Goal: Information Seeking & Learning: Learn about a topic

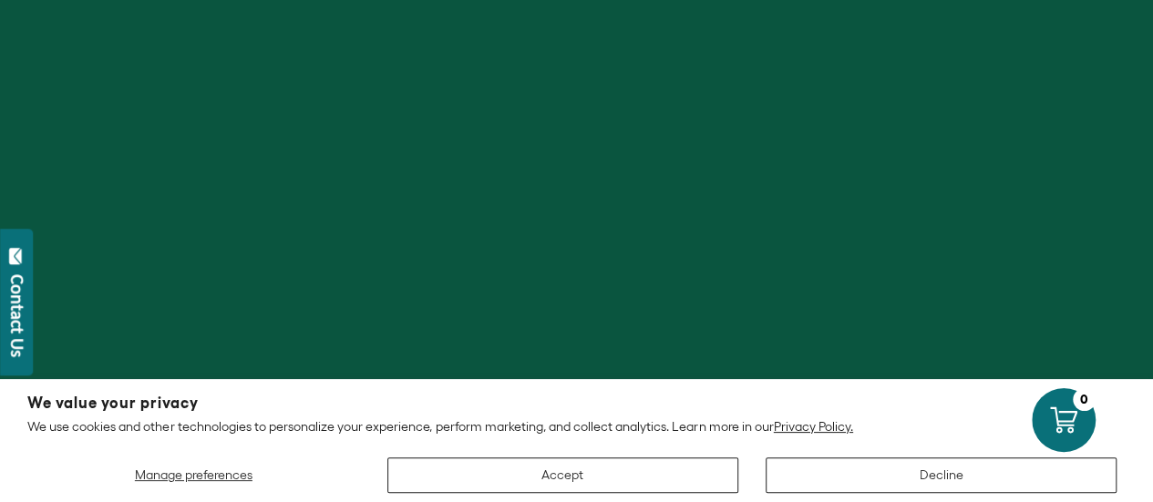
scroll to position [176, 0]
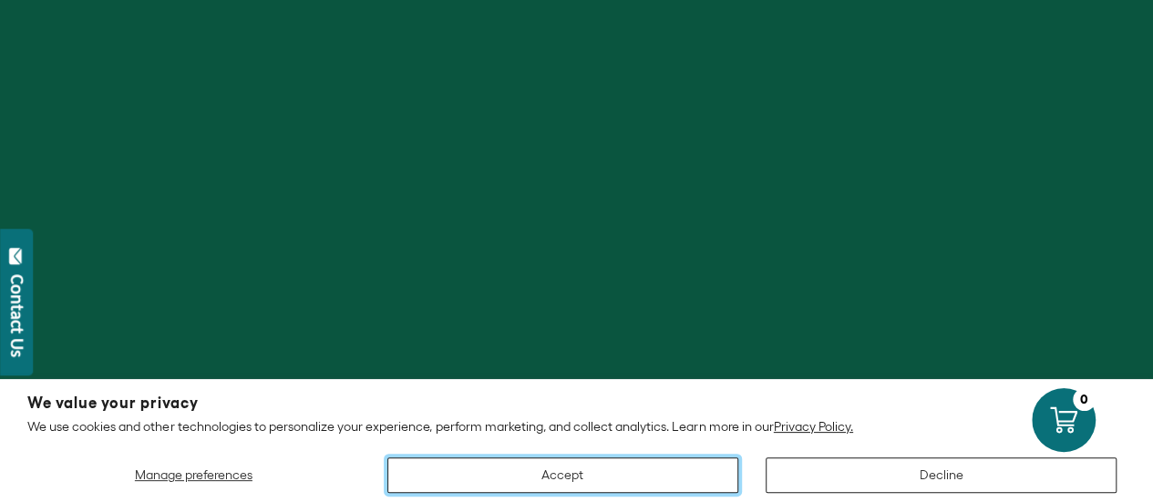
click at [587, 487] on button "Accept" at bounding box center [562, 475] width 351 height 36
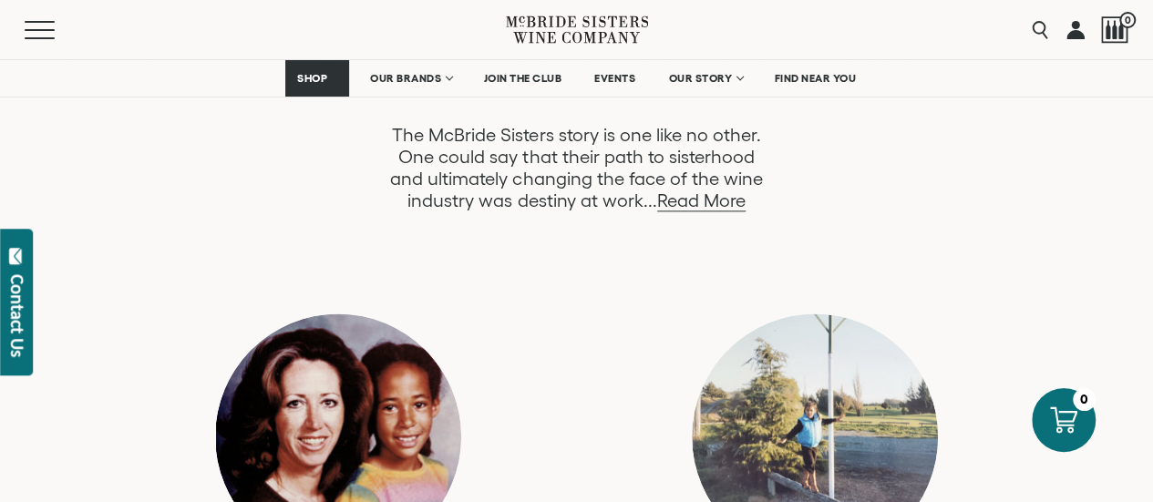
scroll to position [1106, 0]
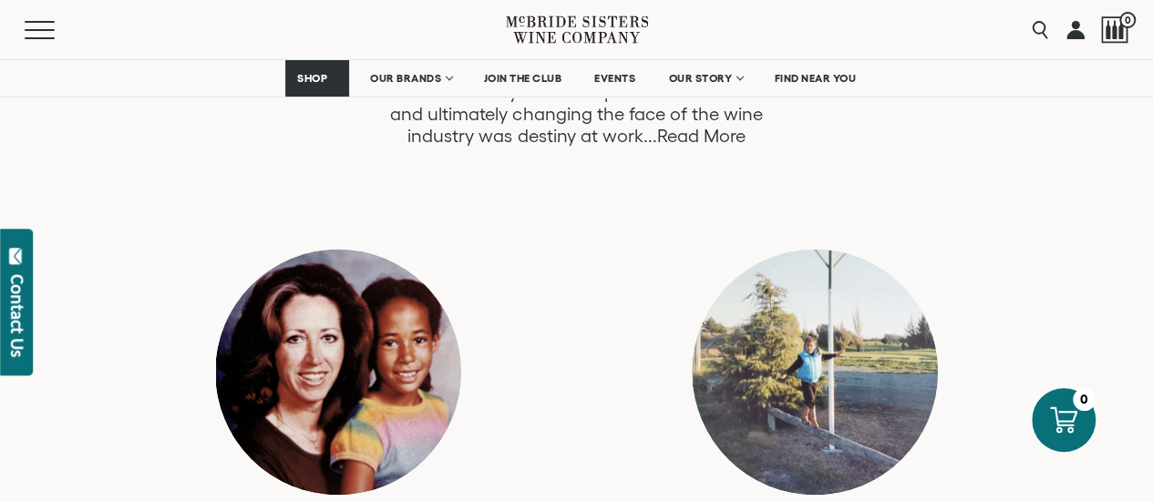
click at [692, 135] on link "Read More" at bounding box center [701, 136] width 88 height 21
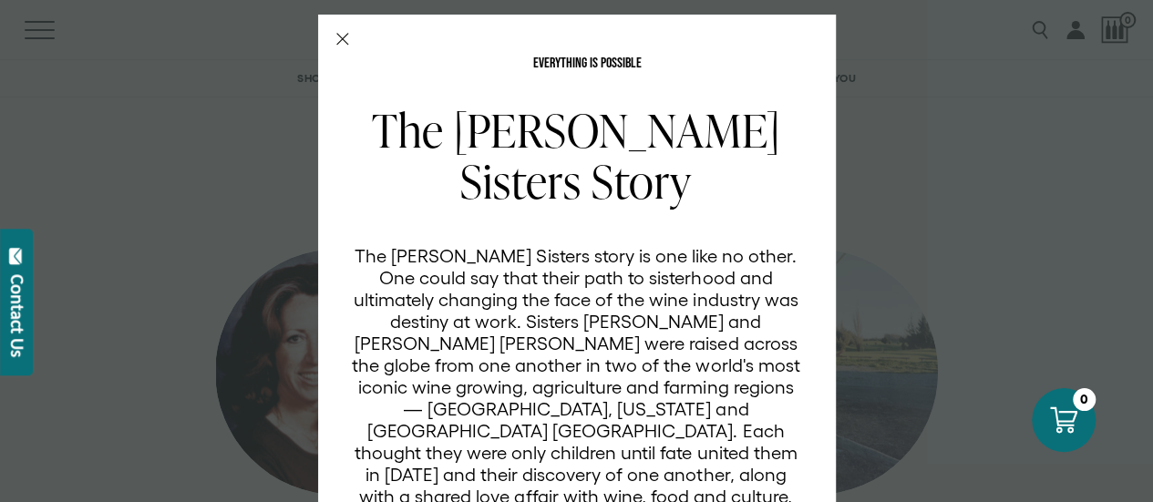
scroll to position [0, 0]
click at [336, 39] on icon "Close Modal" at bounding box center [342, 39] width 13 height 13
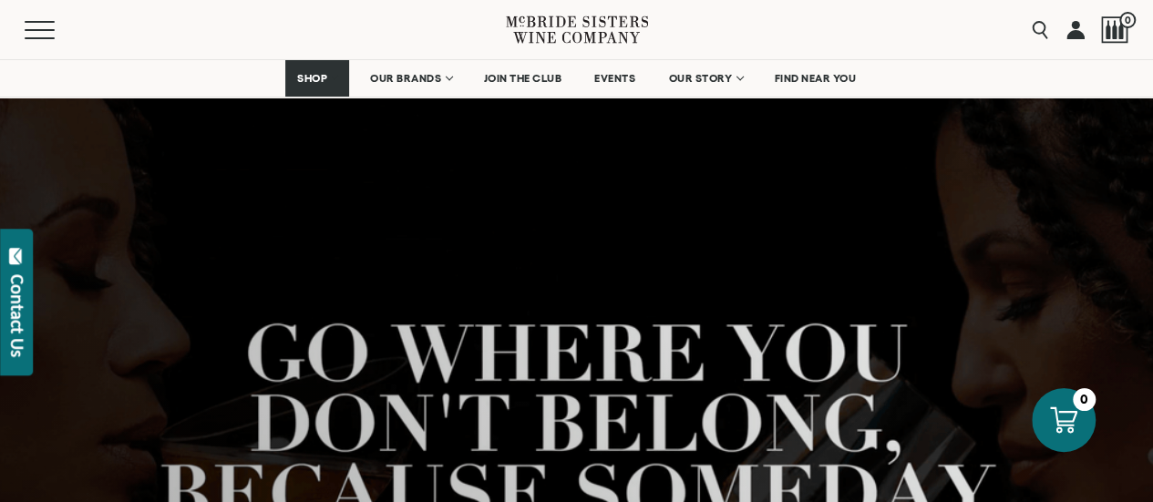
scroll to position [1106, 0]
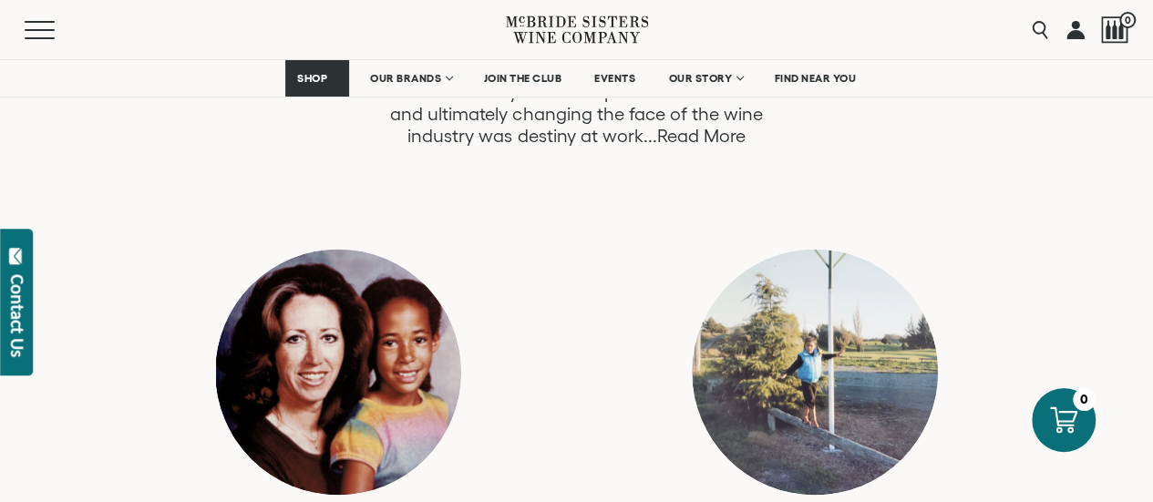
click at [698, 138] on link "Read More" at bounding box center [701, 136] width 88 height 21
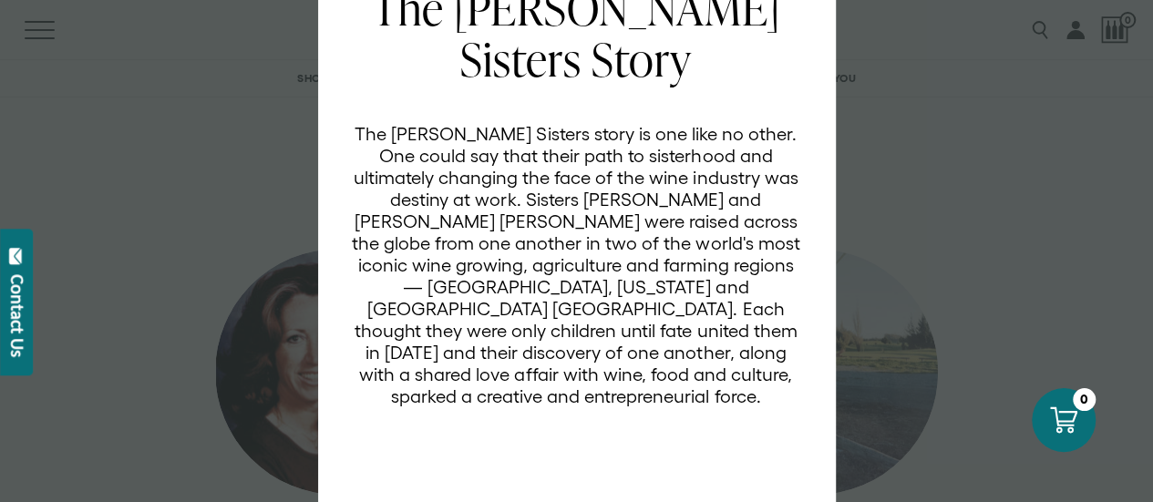
scroll to position [0, 0]
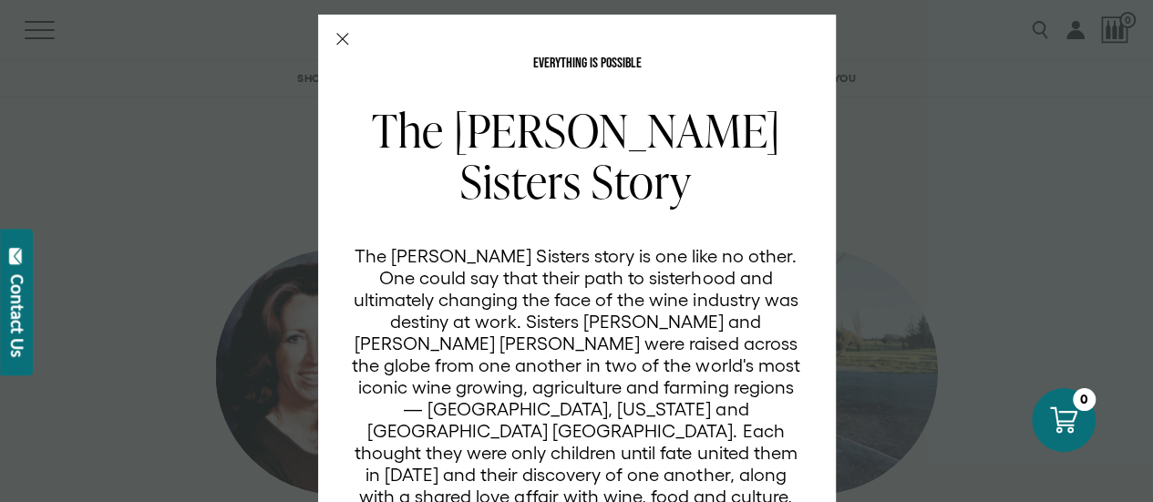
click at [328, 32] on div "EVERYTHING IS POSSIBLE The McBride Sisters Story The McBride Sisters story is o…" at bounding box center [577, 336] width 518 height 643
click at [339, 39] on icon "Close Modal" at bounding box center [342, 39] width 13 height 13
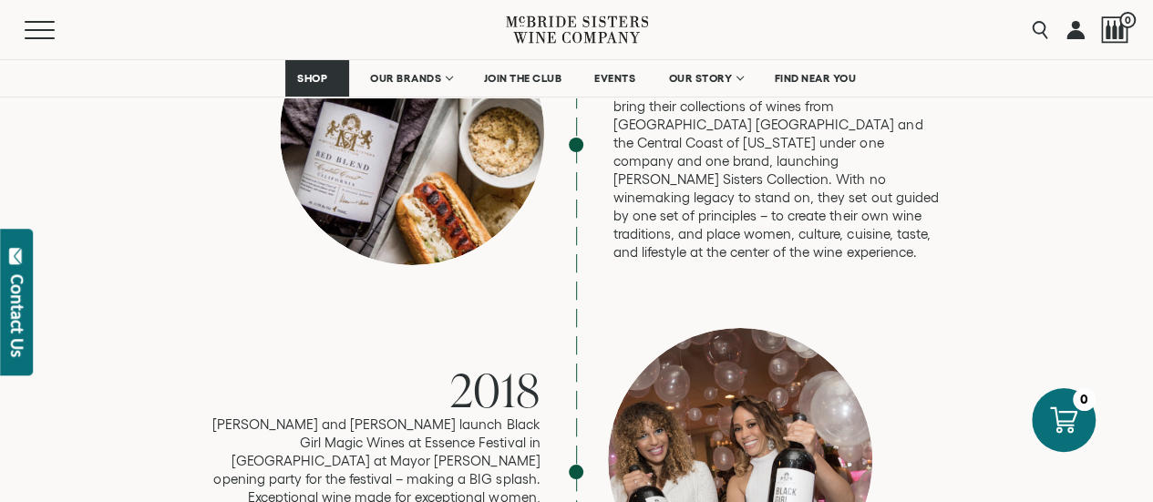
scroll to position [3325, 0]
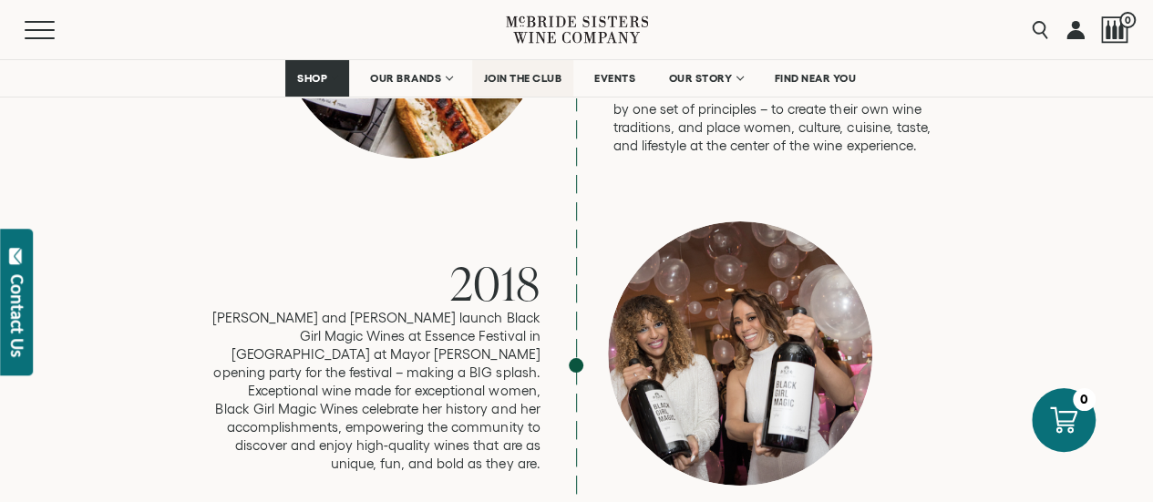
click at [521, 77] on span "JOIN THE CLUB" at bounding box center [523, 78] width 78 height 13
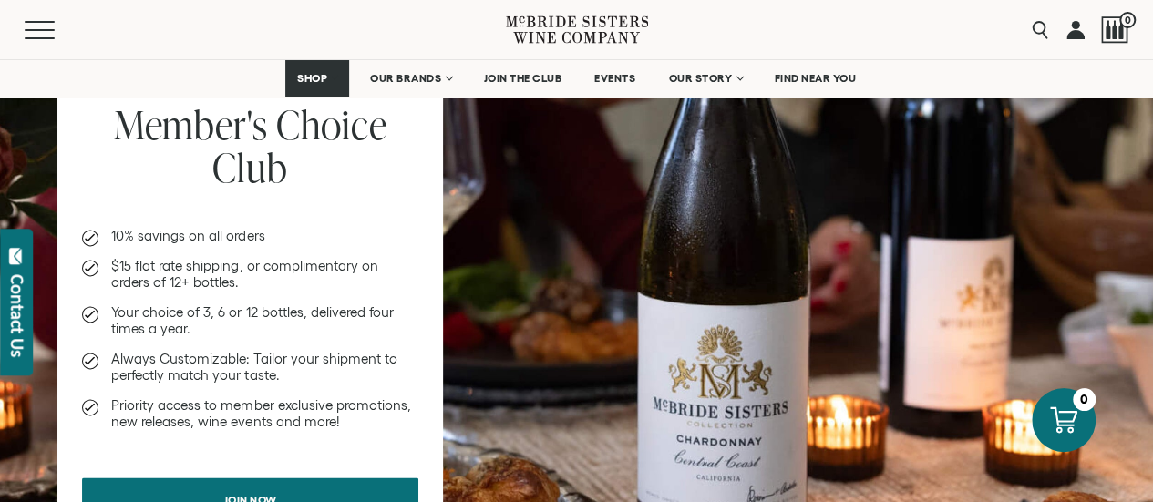
scroll to position [1175, 0]
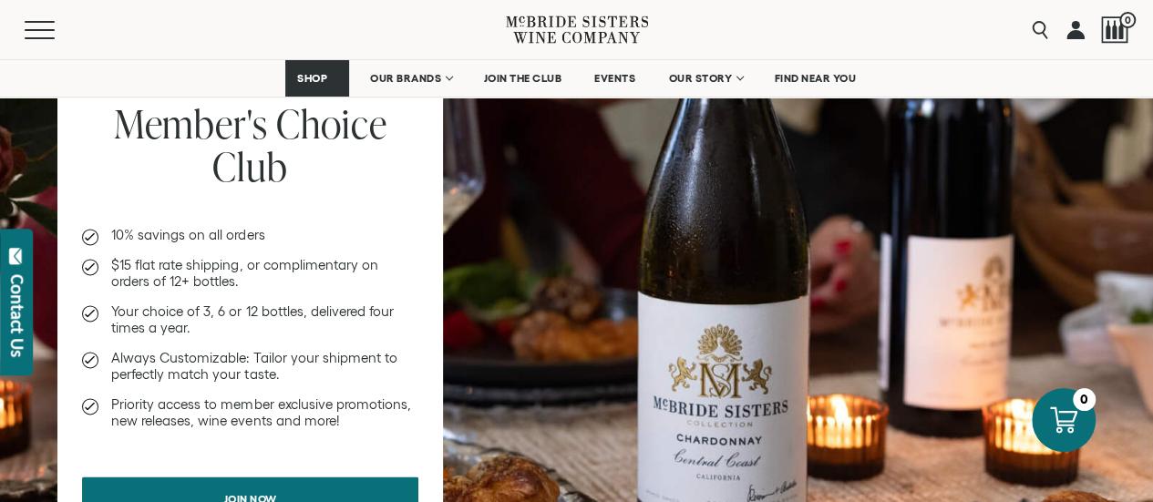
click at [240, 254] on ul "10% savings on all orders $15 flat rate shipping, or complimentary on orders of…" at bounding box center [250, 328] width 336 height 202
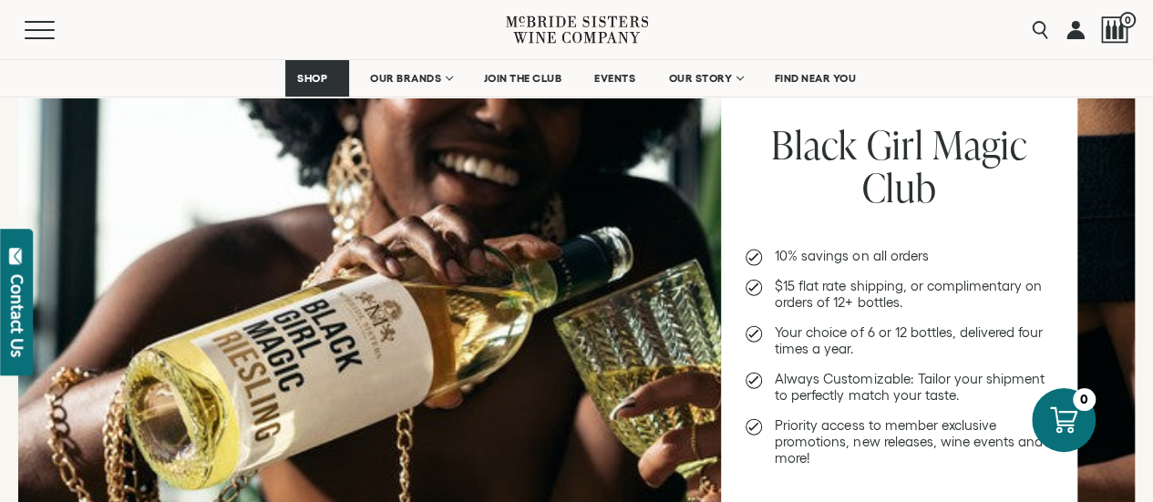
scroll to position [1883, 0]
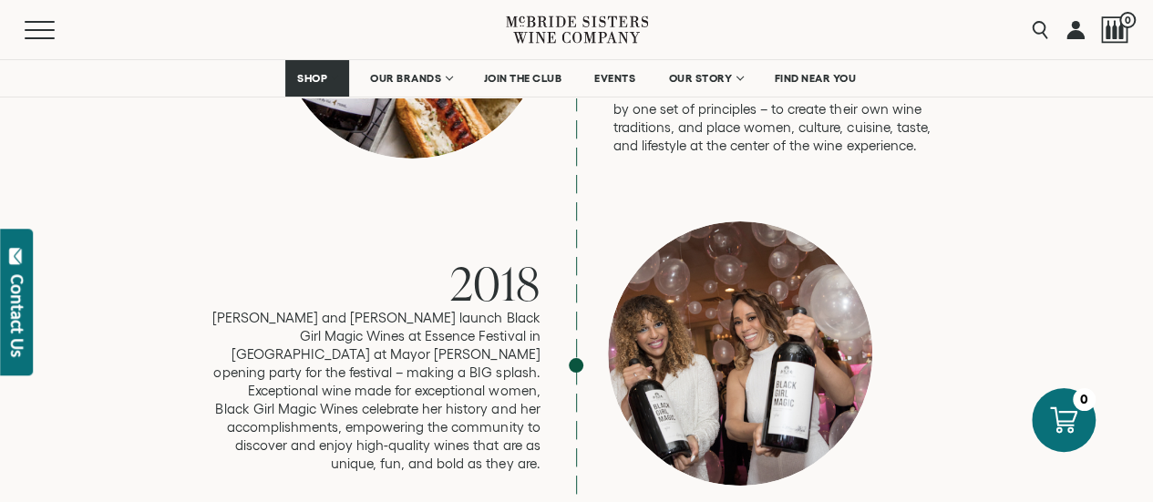
scroll to position [3325, 0]
